Goal: Transaction & Acquisition: Book appointment/travel/reservation

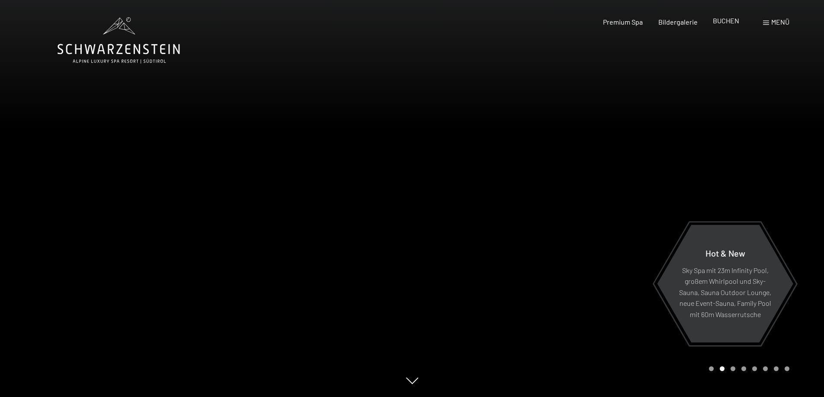
click at [727, 22] on span "BUCHEN" at bounding box center [726, 20] width 26 height 8
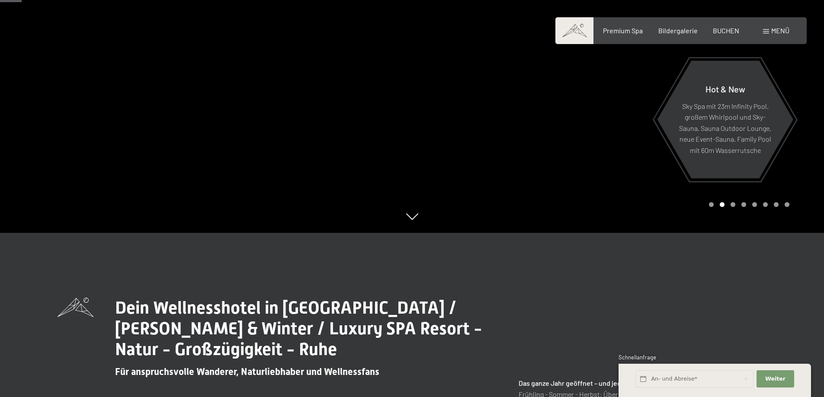
scroll to position [86, 0]
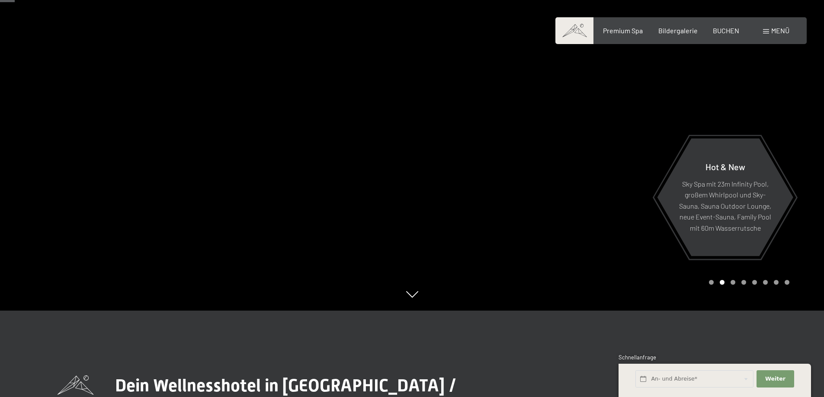
click at [581, 182] on div at bounding box center [618, 112] width 412 height 397
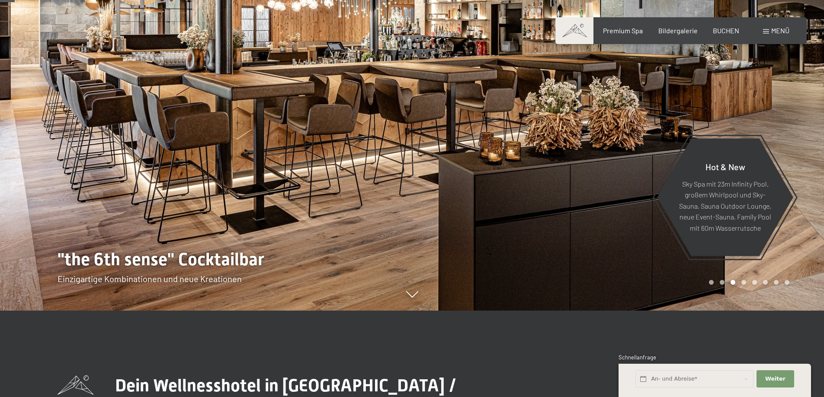
click at [581, 182] on div at bounding box center [618, 112] width 412 height 397
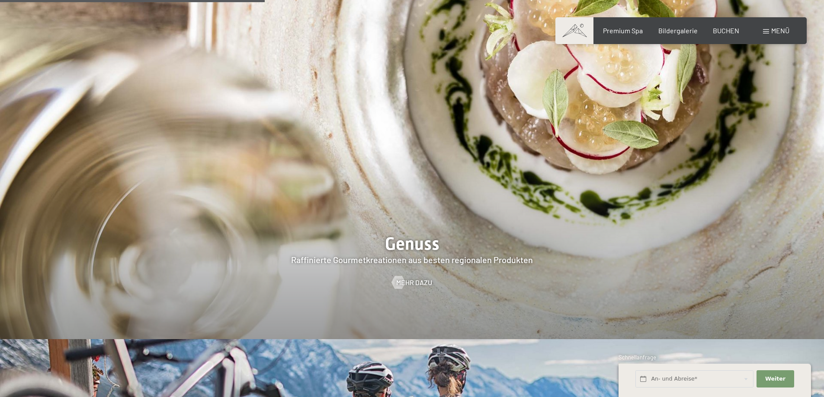
scroll to position [1859, 0]
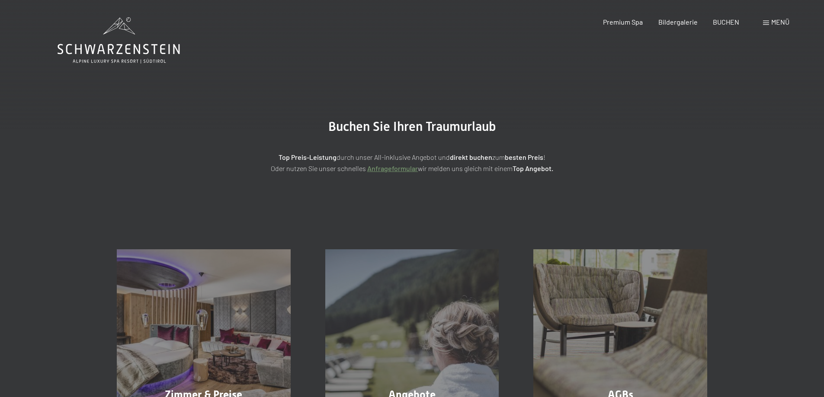
click at [766, 21] on span at bounding box center [766, 23] width 6 height 4
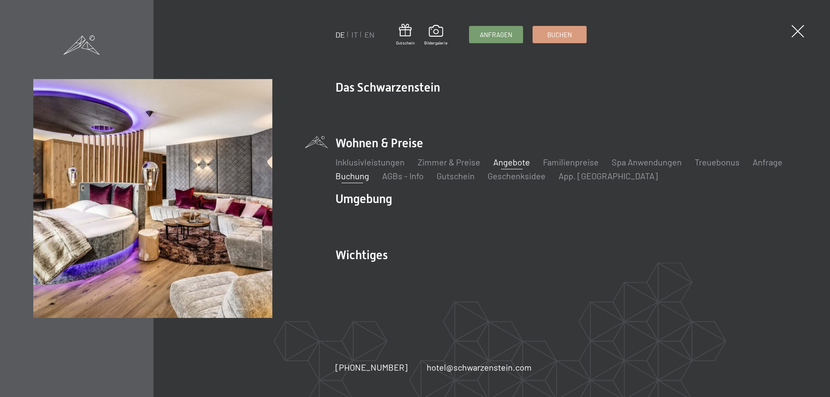
click at [505, 167] on link "Angebote" at bounding box center [511, 162] width 37 height 10
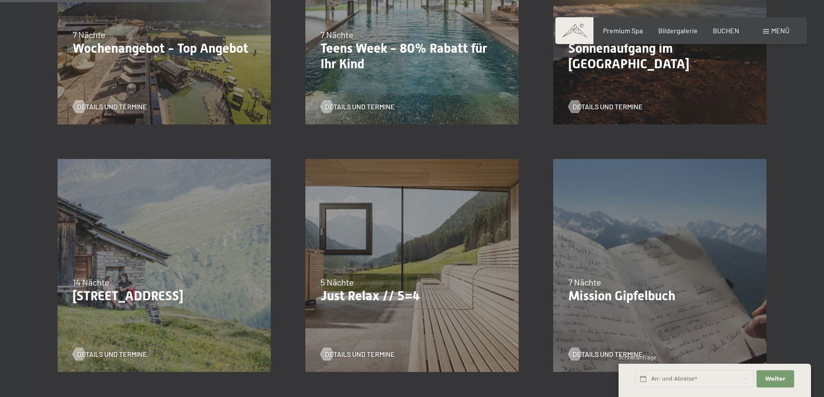
scroll to position [432, 0]
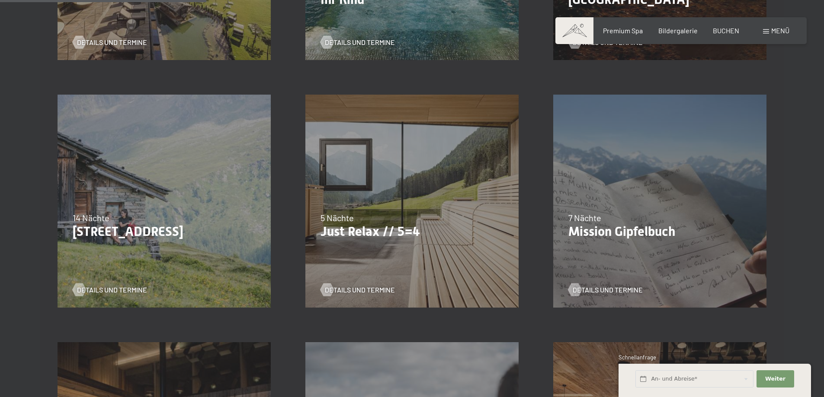
click at [389, 201] on div "07.09.–[DATE] 21.12.–[DATE] 11.01.–[DATE] 08.03.–[DATE] 08.11.–[DATE] 13.12.–[D…" at bounding box center [412, 201] width 248 height 248
click at [371, 289] on span "Details und Termine" at bounding box center [368, 290] width 70 height 10
